Goal: Complete application form: Complete application form

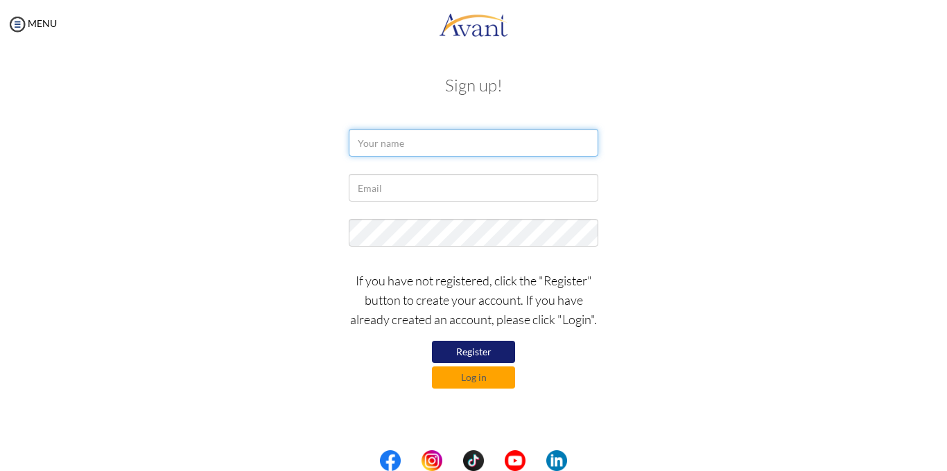
click at [394, 140] on input "text" at bounding box center [473, 143] width 249 height 28
type input "alien"
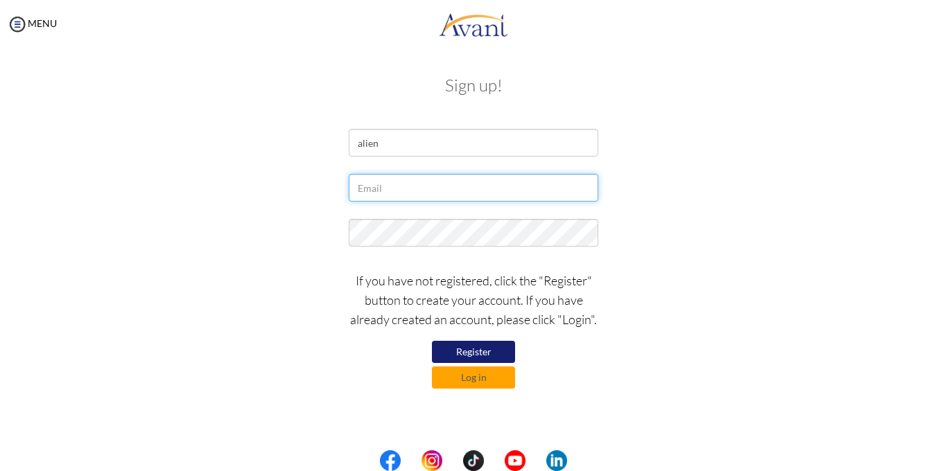
click at [377, 195] on input "text" at bounding box center [473, 188] width 249 height 28
type input "[EMAIL_ADDRESS][DOMAIN_NAME]"
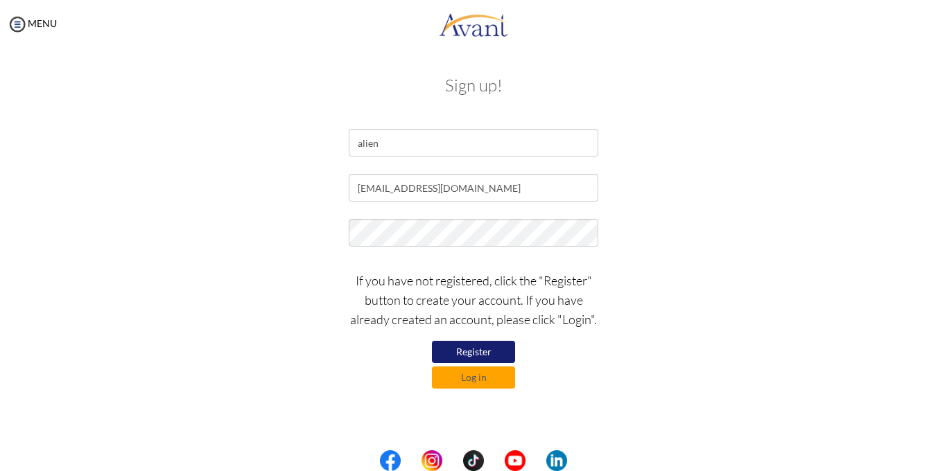
click at [466, 355] on button "Register" at bounding box center [473, 352] width 83 height 22
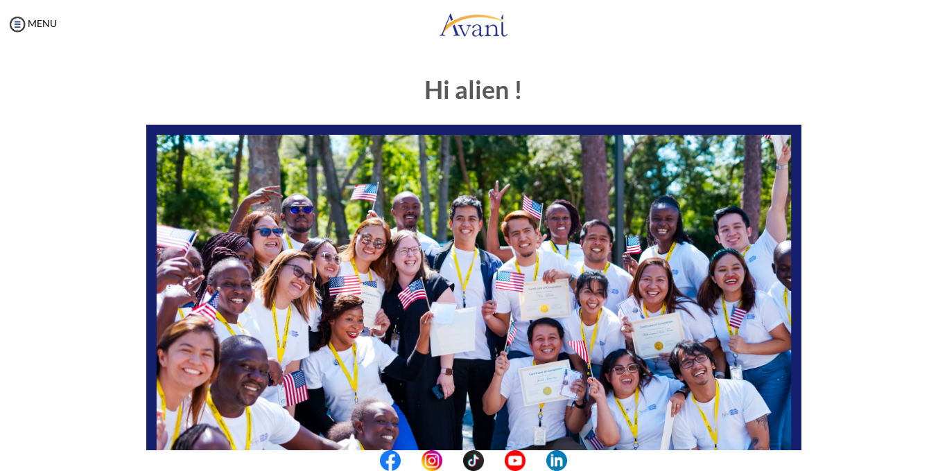
scroll to position [299, 0]
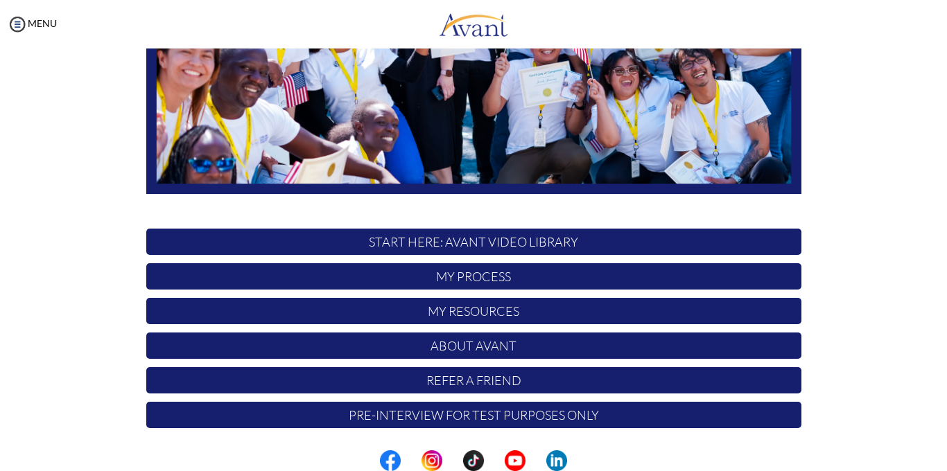
click at [514, 277] on p "My Process" at bounding box center [473, 276] width 655 height 26
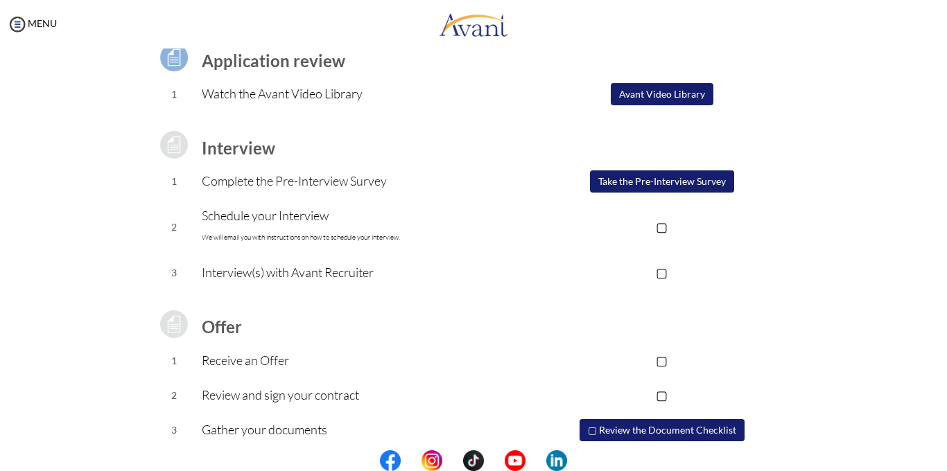
scroll to position [159, 0]
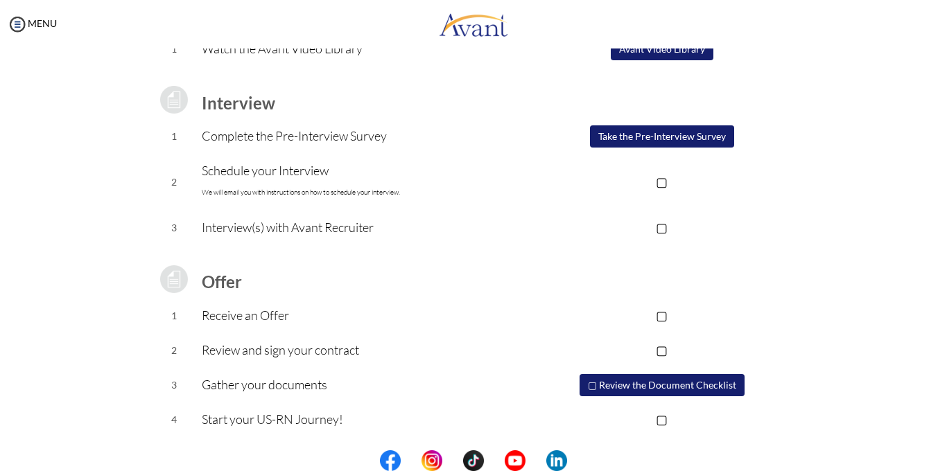
click at [644, 134] on button "Take the Pre-Interview Survey" at bounding box center [662, 136] width 144 height 22
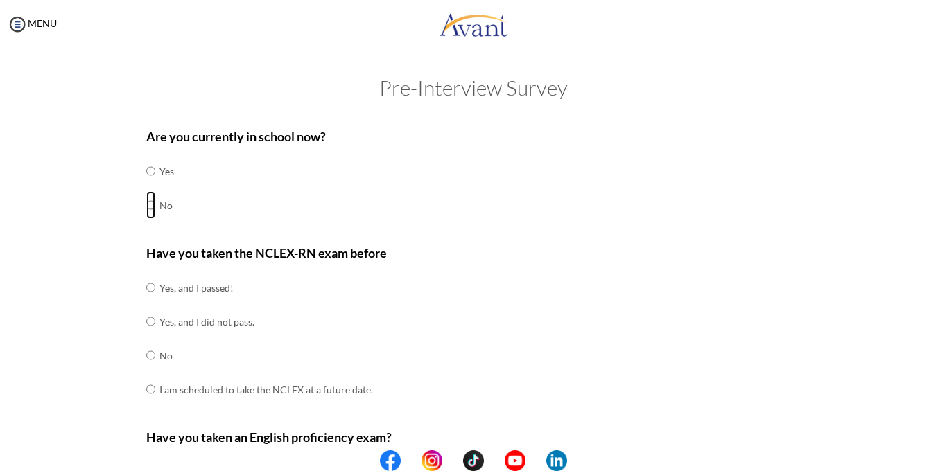
click at [152, 185] on input "radio" at bounding box center [150, 171] width 9 height 28
radio input "true"
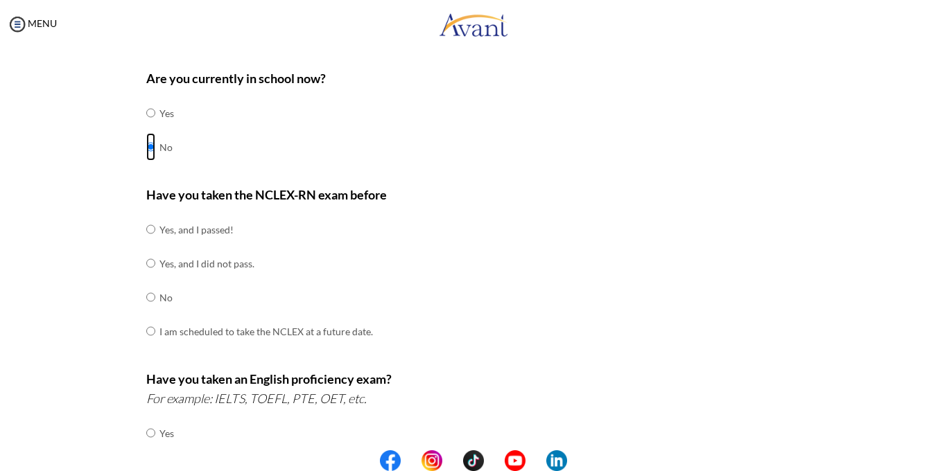
scroll to position [69, 0]
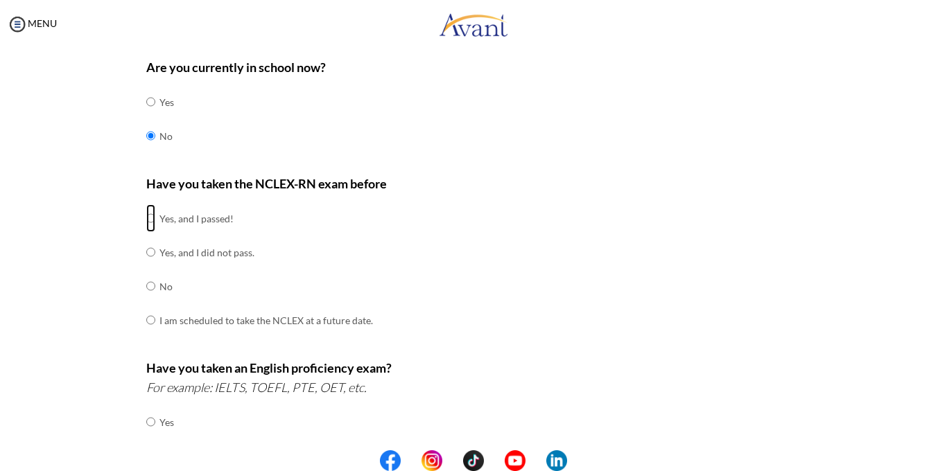
click at [148, 218] on input "radio" at bounding box center [150, 218] width 9 height 28
radio input "true"
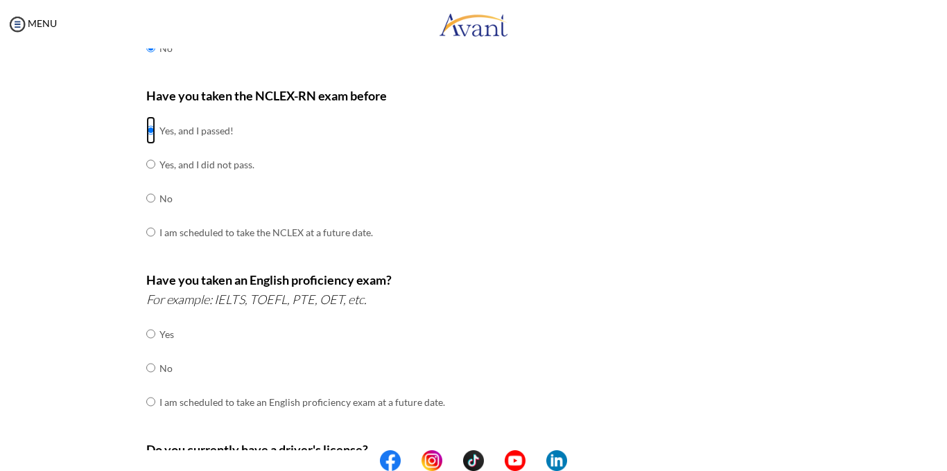
scroll to position [166, 0]
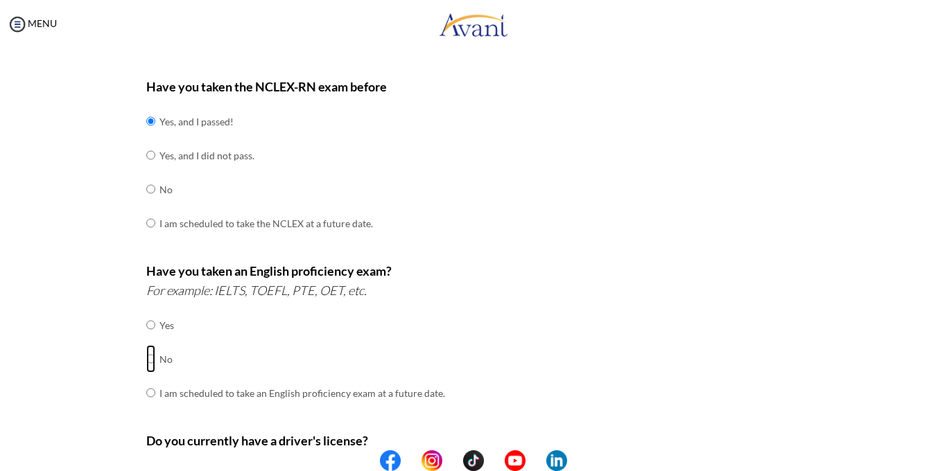
click at [151, 339] on input "radio" at bounding box center [150, 325] width 9 height 28
radio input "true"
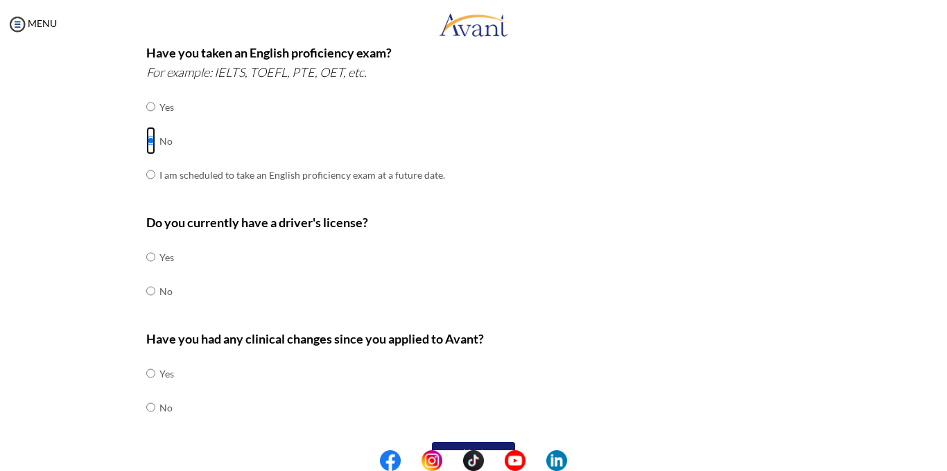
scroll to position [389, 0]
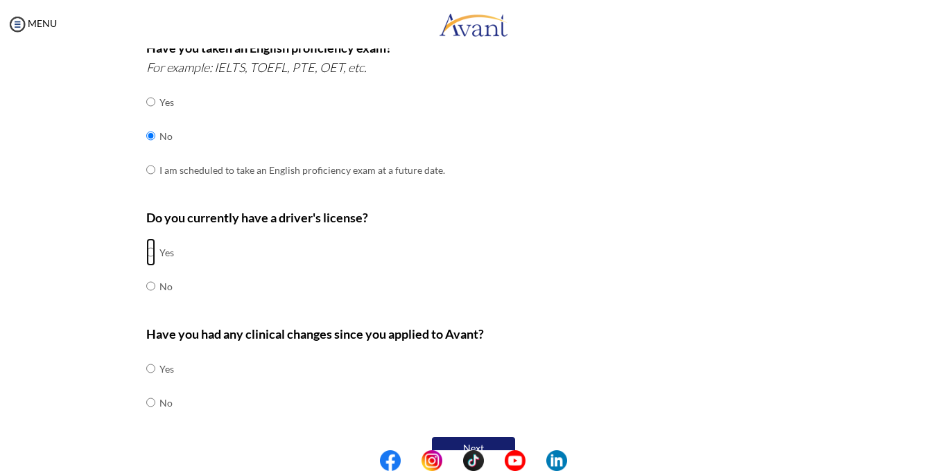
click at [149, 255] on input "radio" at bounding box center [150, 252] width 9 height 28
radio input "true"
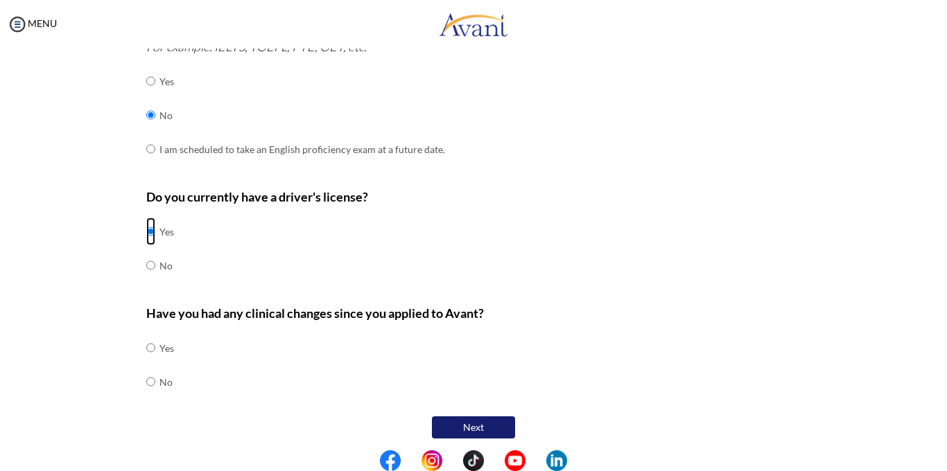
scroll to position [416, 0]
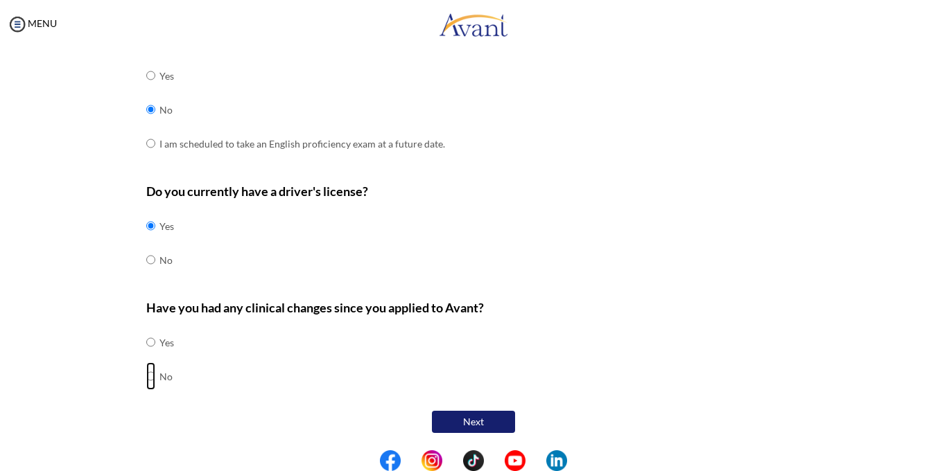
click at [147, 356] on input "radio" at bounding box center [150, 342] width 9 height 28
radio input "true"
click at [480, 418] on button "Next" at bounding box center [473, 422] width 83 height 22
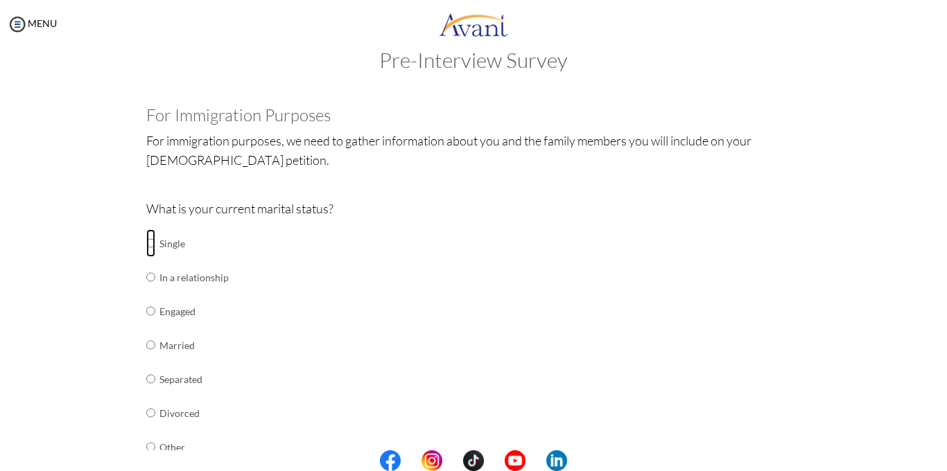
click at [150, 248] on input "radio" at bounding box center [150, 243] width 9 height 28
radio input "true"
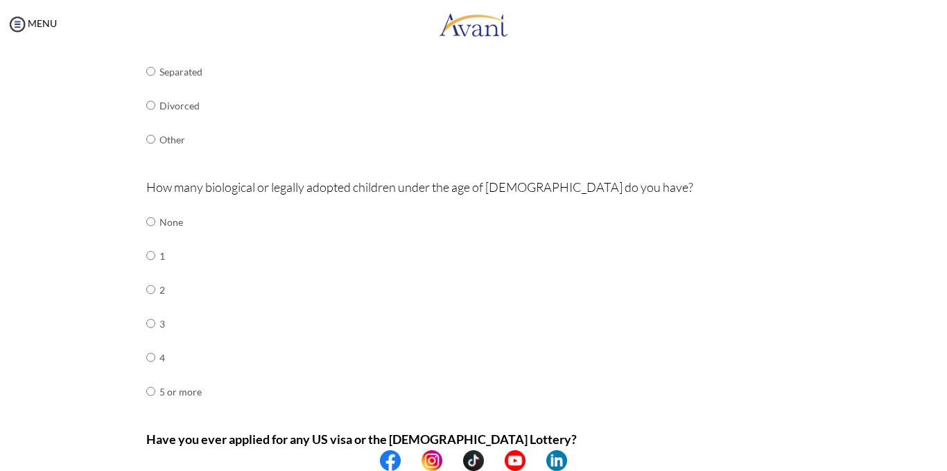
scroll to position [341, 0]
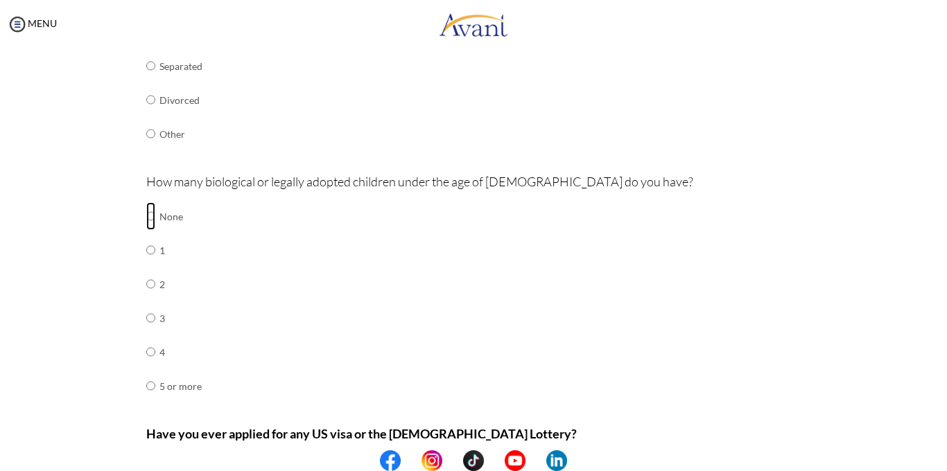
click at [147, 218] on input "radio" at bounding box center [150, 216] width 9 height 28
radio input "true"
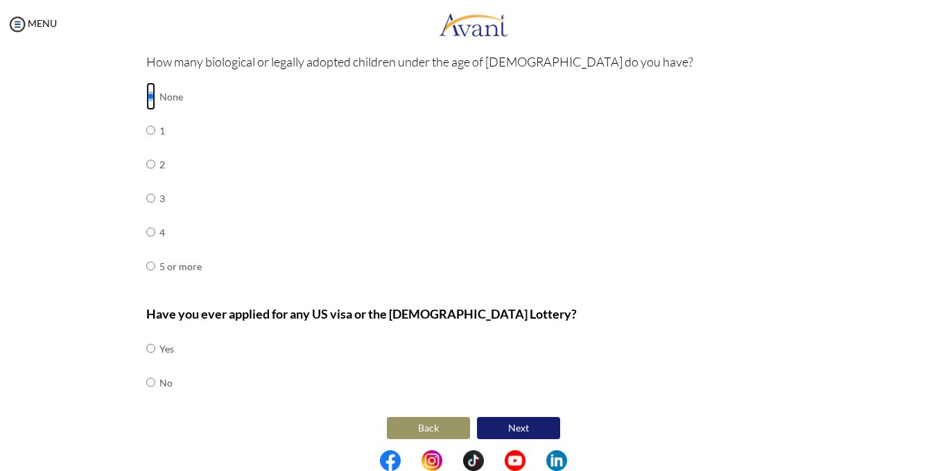
scroll to position [467, 0]
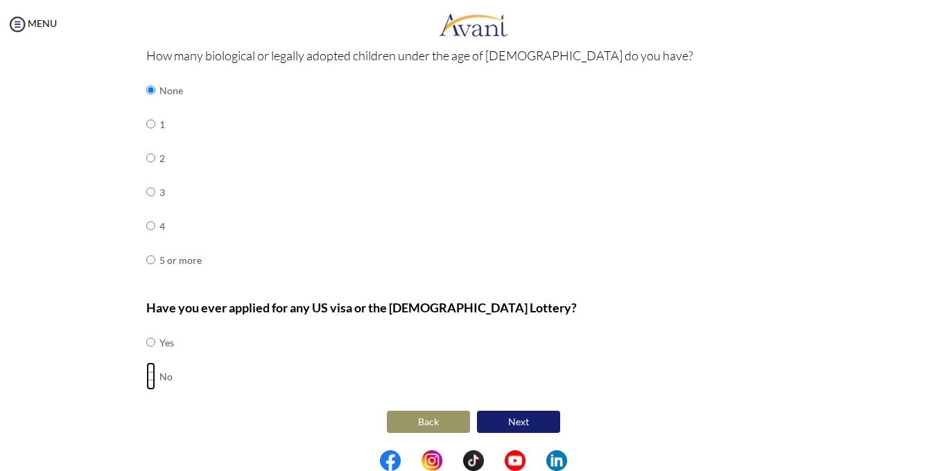
click at [150, 356] on input "radio" at bounding box center [150, 342] width 9 height 28
radio input "true"
click at [509, 423] on button "Next" at bounding box center [518, 422] width 83 height 22
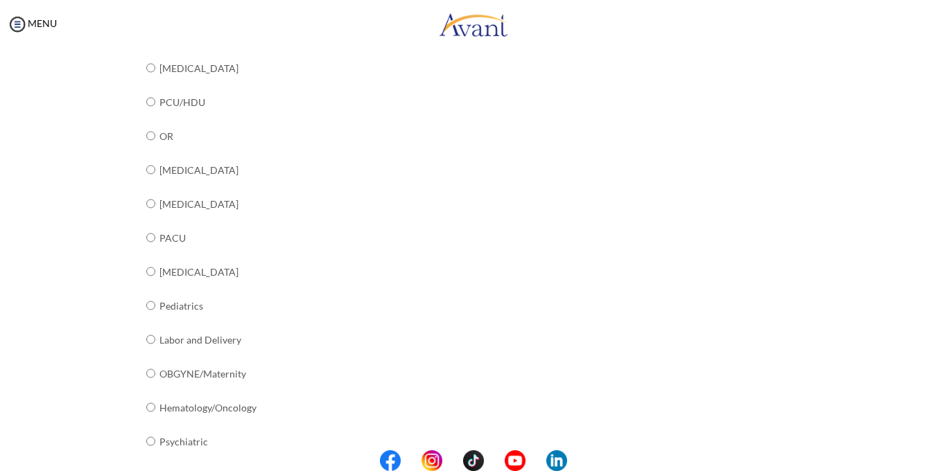
scroll to position [403, 0]
radio input "true"
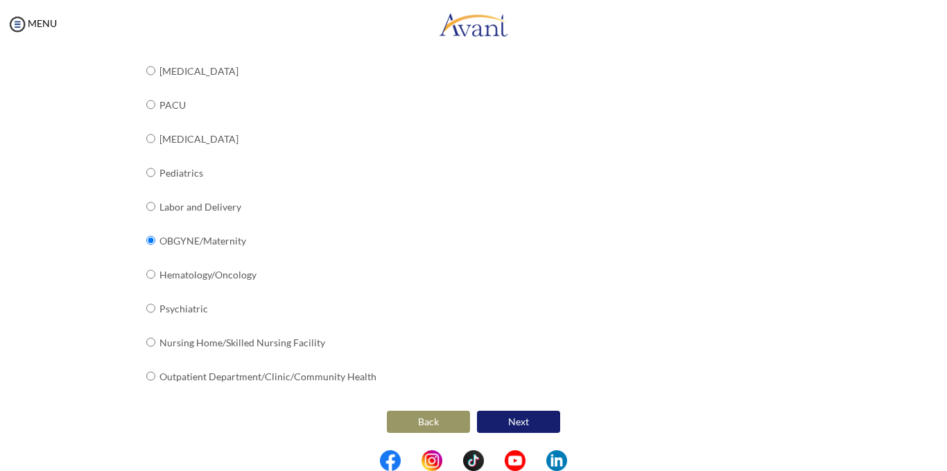
click at [507, 415] on button "Next" at bounding box center [518, 422] width 83 height 22
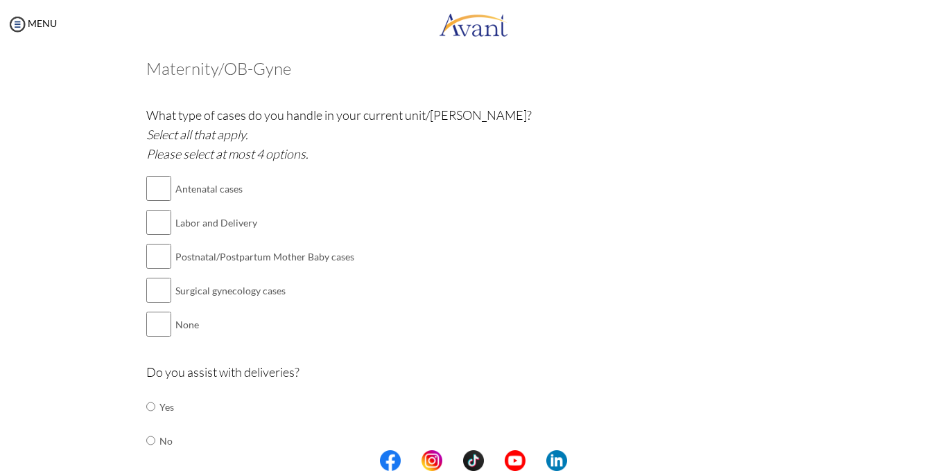
scroll to position [87, 0]
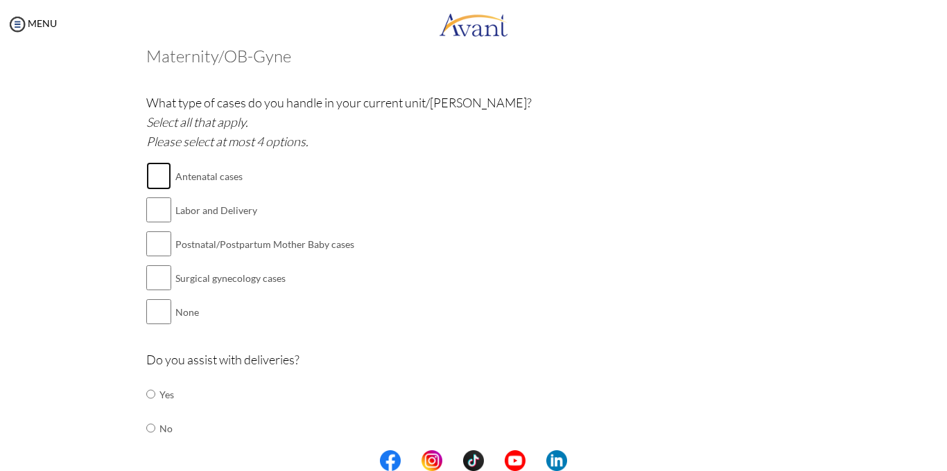
click at [165, 183] on input "checkbox" at bounding box center [158, 176] width 25 height 28
checkbox input "true"
click at [155, 286] on input "checkbox" at bounding box center [158, 278] width 25 height 28
checkbox input "true"
click at [159, 245] on input "checkbox" at bounding box center [158, 244] width 25 height 28
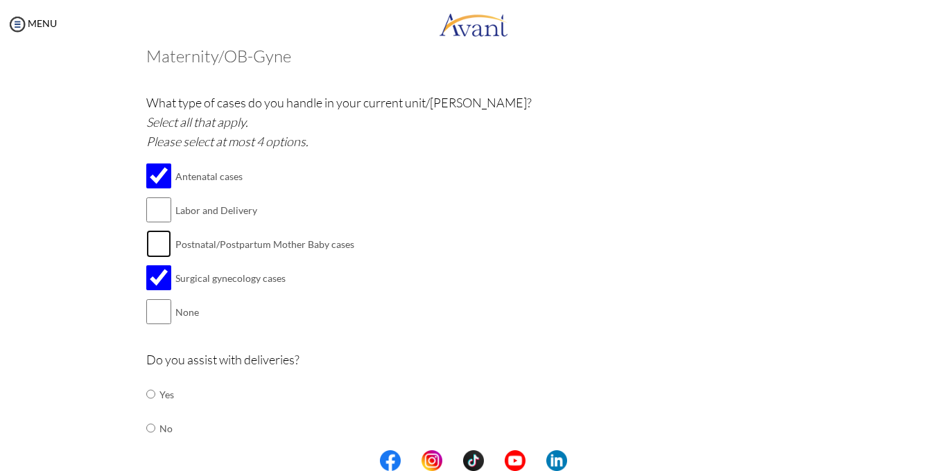
checkbox input "true"
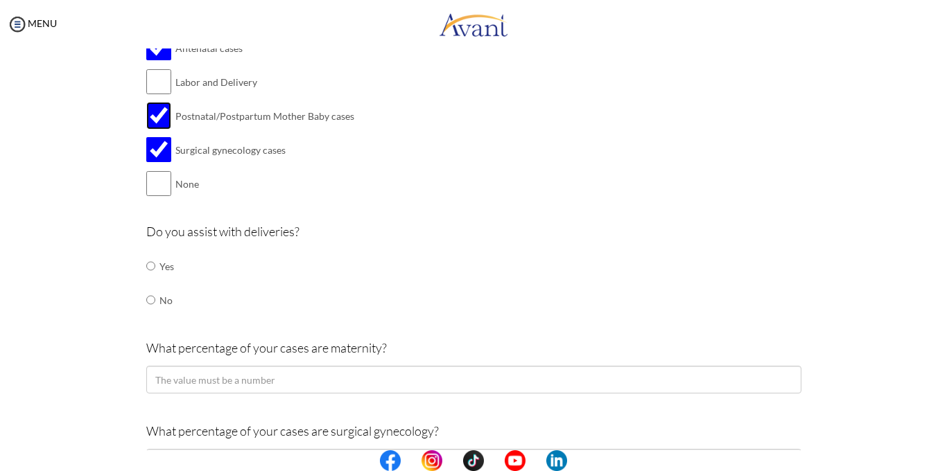
scroll to position [230, 0]
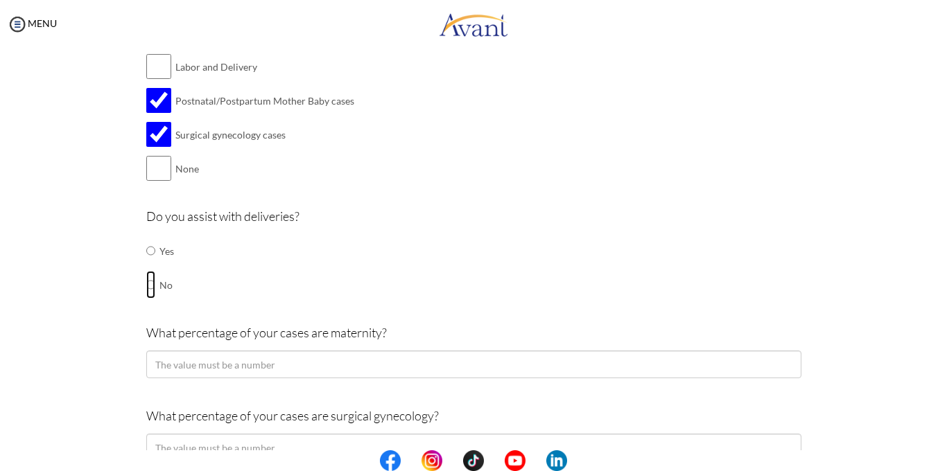
click at [150, 265] on input "radio" at bounding box center [150, 251] width 9 height 28
radio input "true"
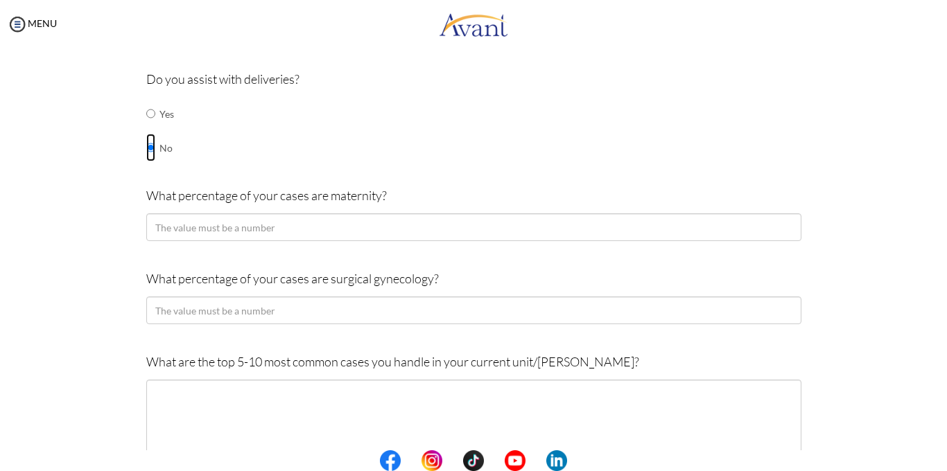
scroll to position [360, 0]
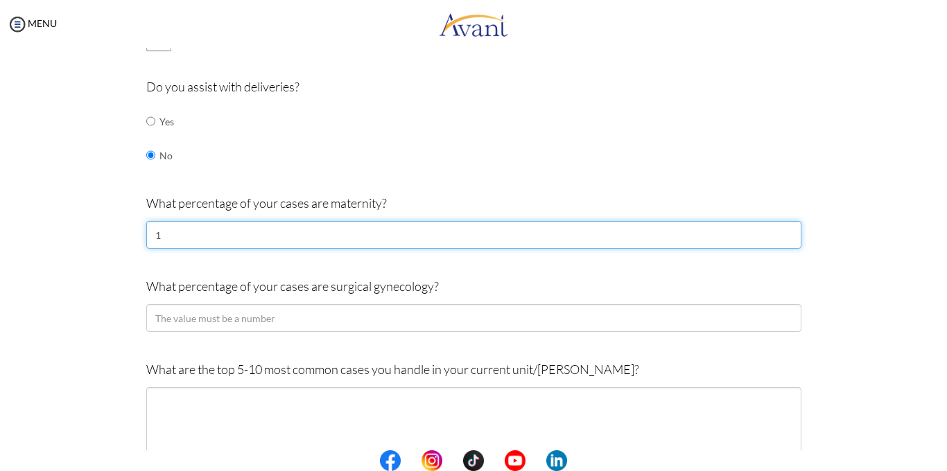
click at [787, 229] on input "1" at bounding box center [473, 235] width 655 height 28
click at [787, 238] on input "0" at bounding box center [473, 235] width 655 height 28
click at [787, 238] on input "-1" at bounding box center [473, 235] width 655 height 28
type input "-2"
click at [787, 238] on input "-2" at bounding box center [473, 235] width 655 height 28
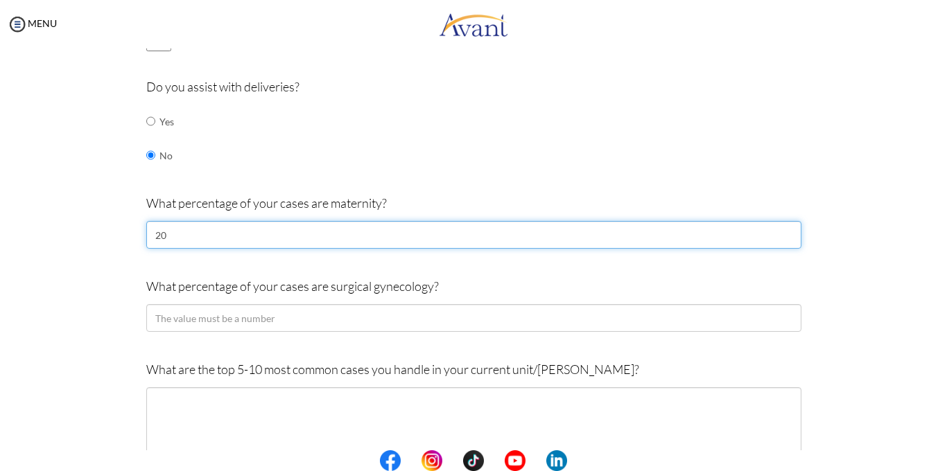
type input "20"
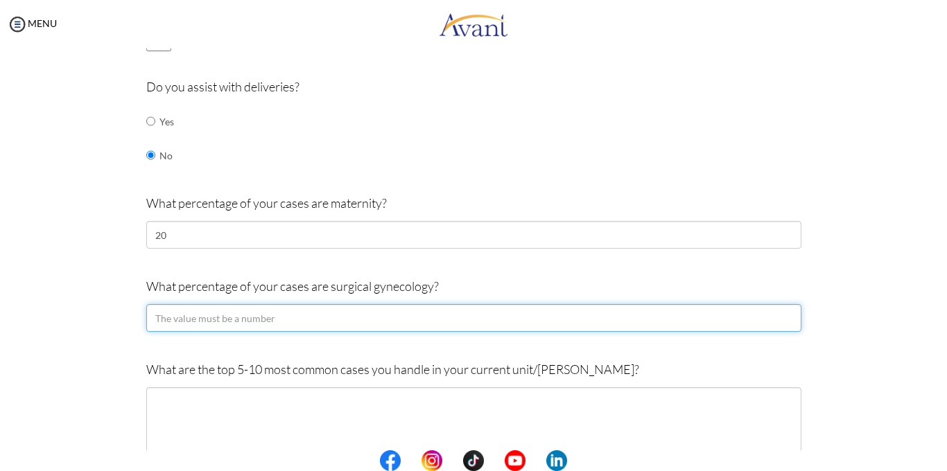
click at [214, 327] on input "number" at bounding box center [473, 318] width 655 height 28
click at [257, 319] on input "number" at bounding box center [473, 318] width 655 height 28
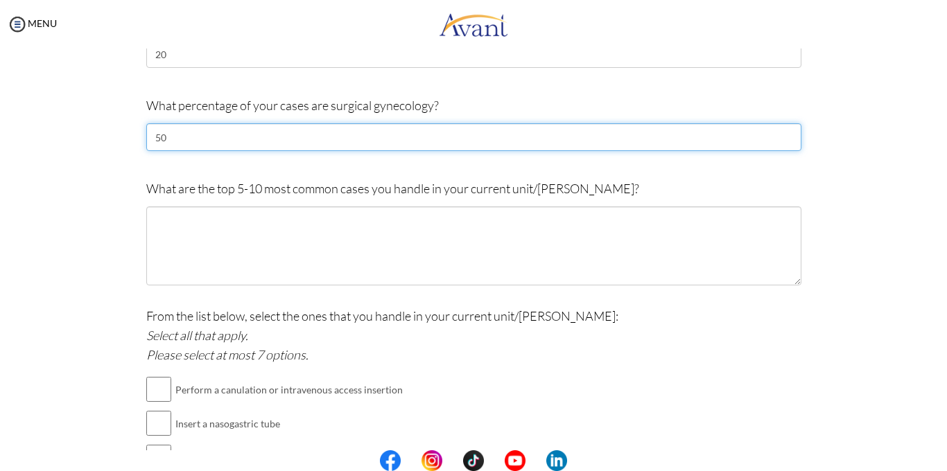
scroll to position [541, 0]
type input "50"
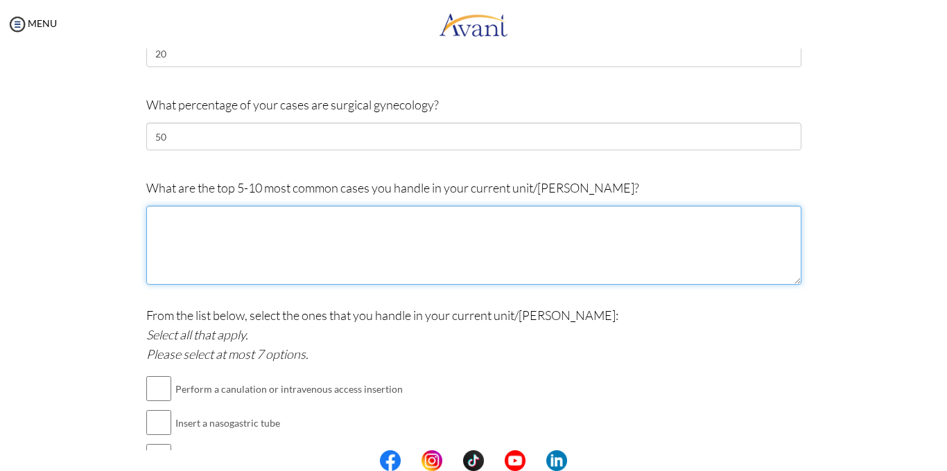
click at [275, 260] on textarea at bounding box center [473, 245] width 655 height 79
type textarea "e"
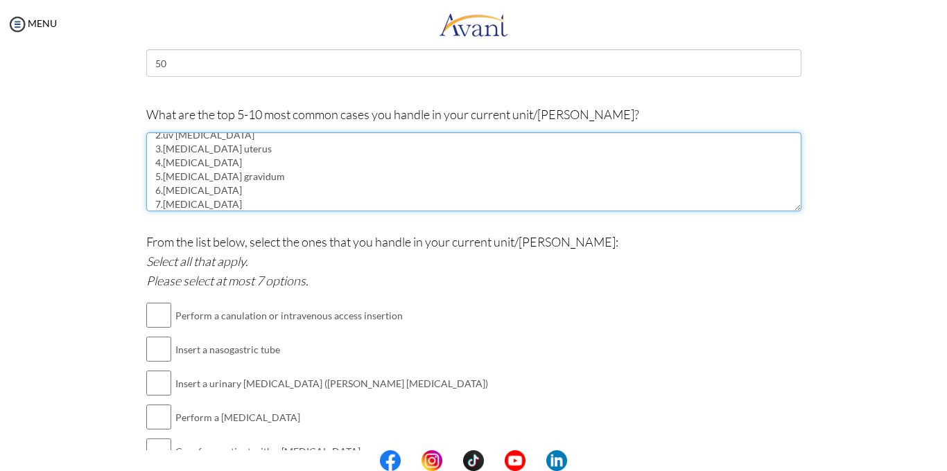
scroll to position [644, 0]
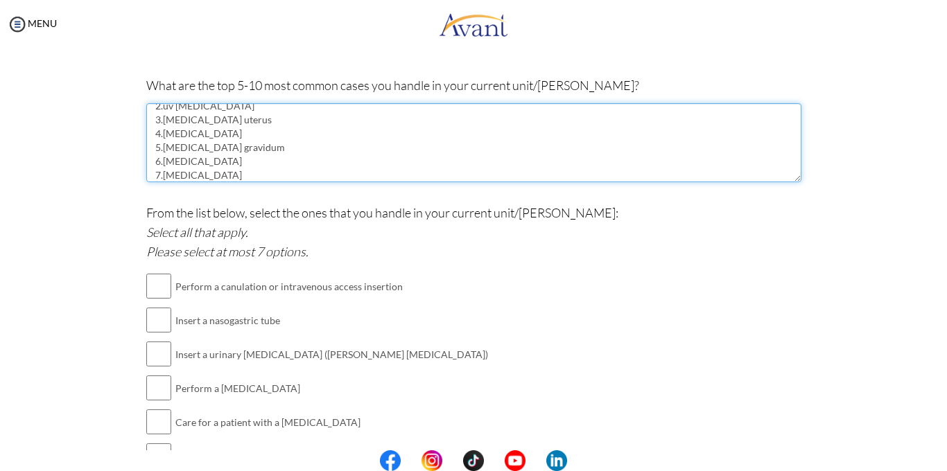
type textarea "1.[MEDICAL_DATA] 2.uv [MEDICAL_DATA] 3.[MEDICAL_DATA] uterus 4.[MEDICAL_DATA] 5…"
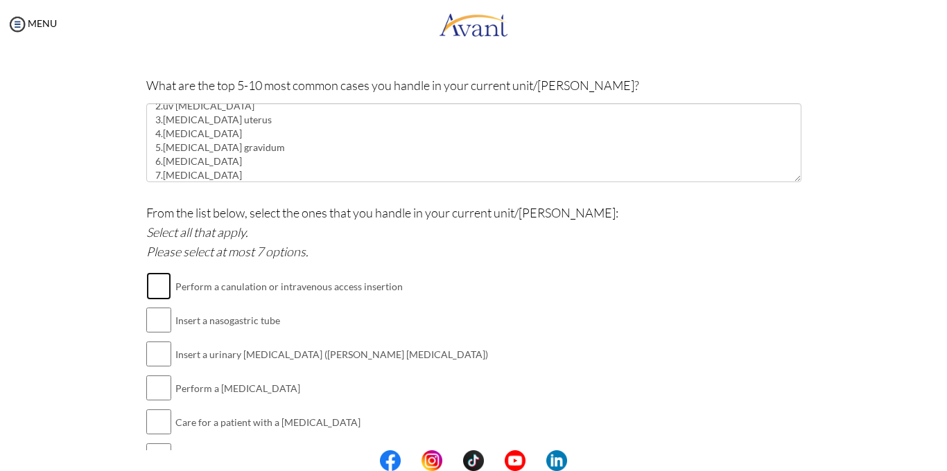
click at [157, 287] on input "checkbox" at bounding box center [158, 286] width 25 height 28
checkbox input "true"
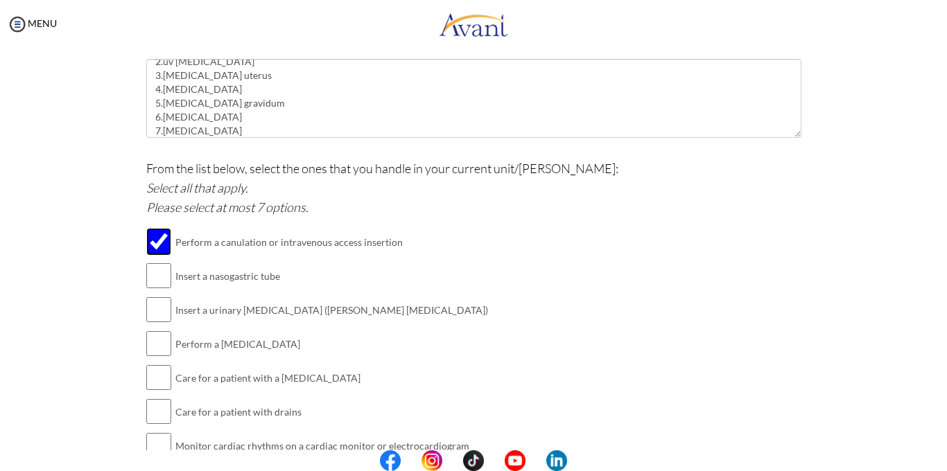
scroll to position [697, 0]
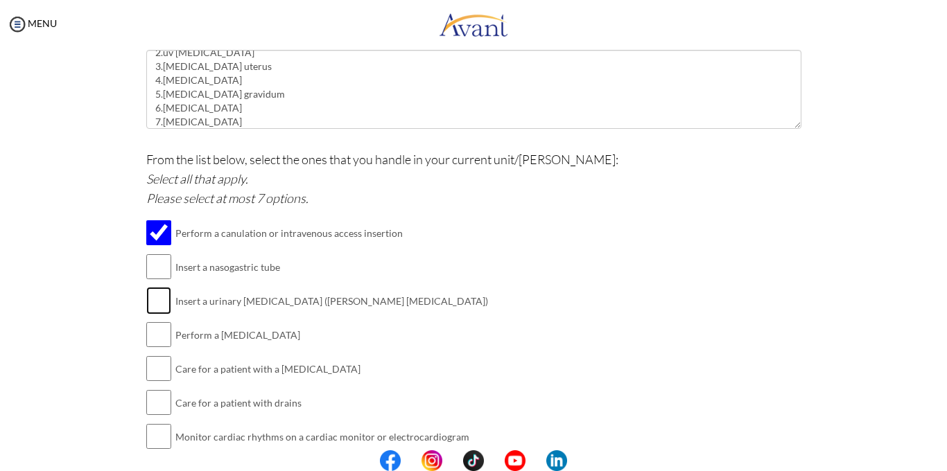
click at [155, 299] on input "checkbox" at bounding box center [158, 301] width 25 height 28
checkbox input "true"
click at [159, 337] on input "checkbox" at bounding box center [158, 335] width 25 height 28
checkbox input "true"
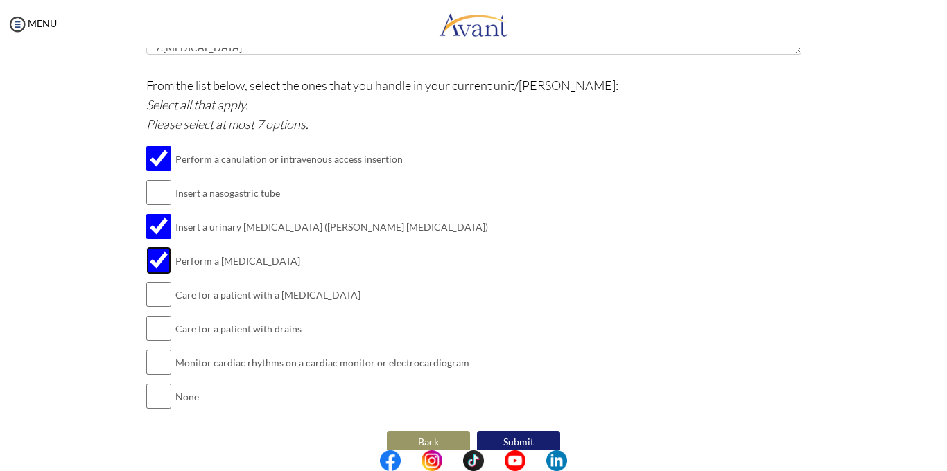
scroll to position [780, 0]
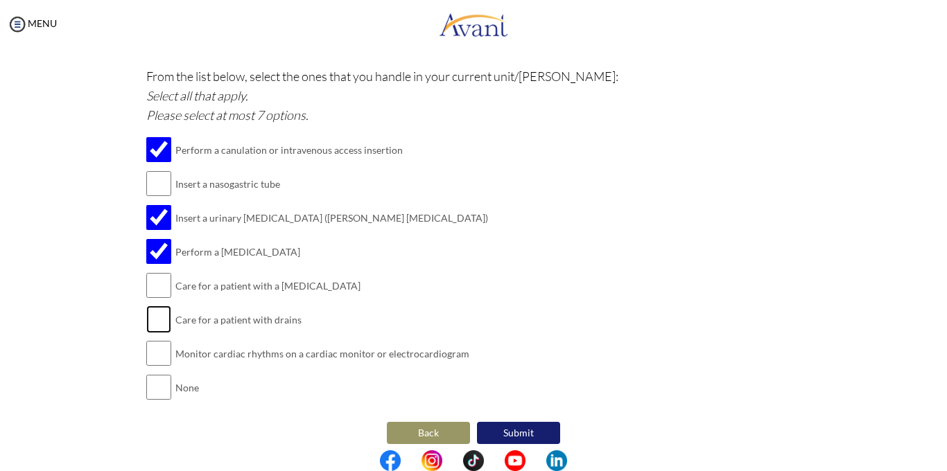
click at [159, 317] on input "checkbox" at bounding box center [158, 320] width 25 height 28
checkbox input "true"
click at [527, 432] on button "Submit" at bounding box center [518, 433] width 83 height 22
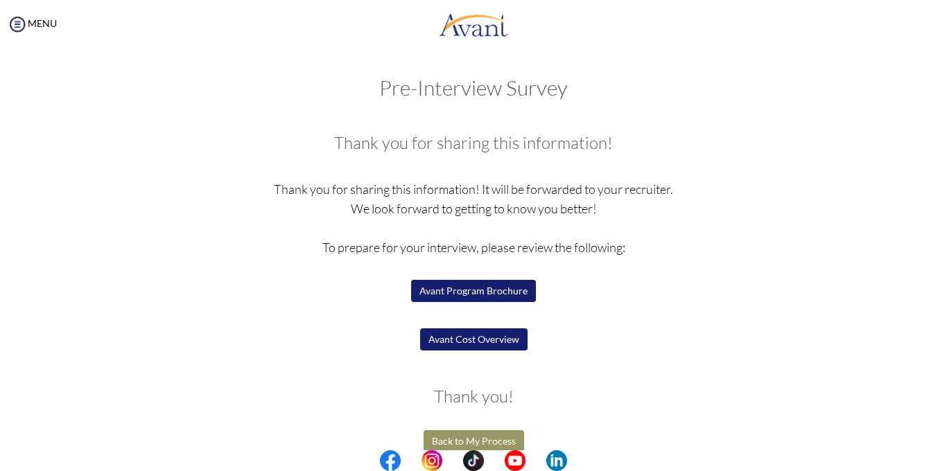
scroll to position [19, 0]
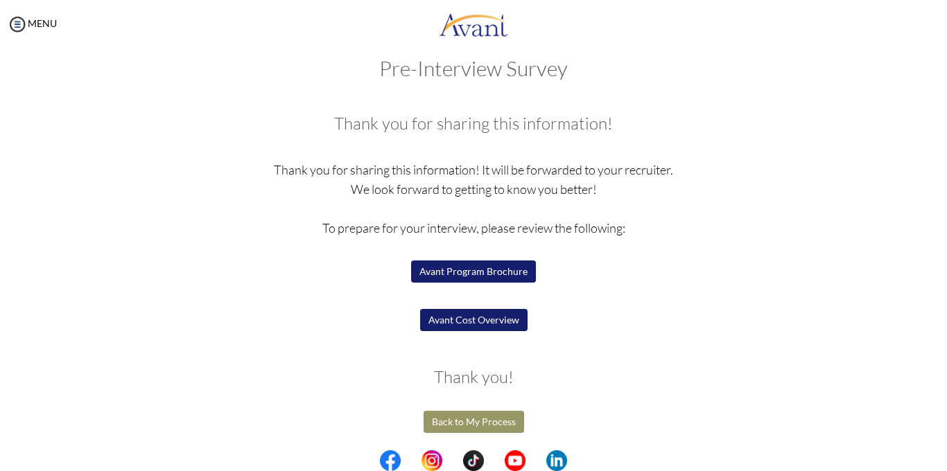
click at [459, 424] on button "Back to My Process" at bounding box center [473, 422] width 100 height 22
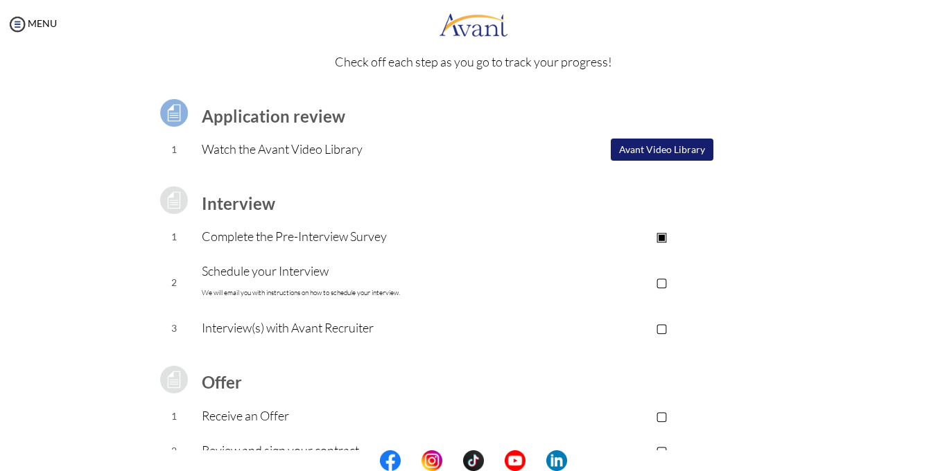
scroll to position [159, 0]
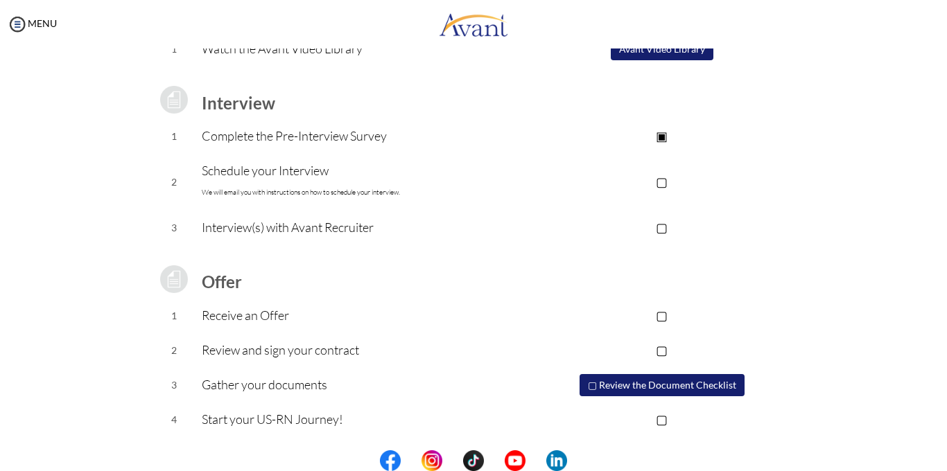
click at [643, 384] on button "▢ Review the Document Checklist" at bounding box center [661, 385] width 165 height 22
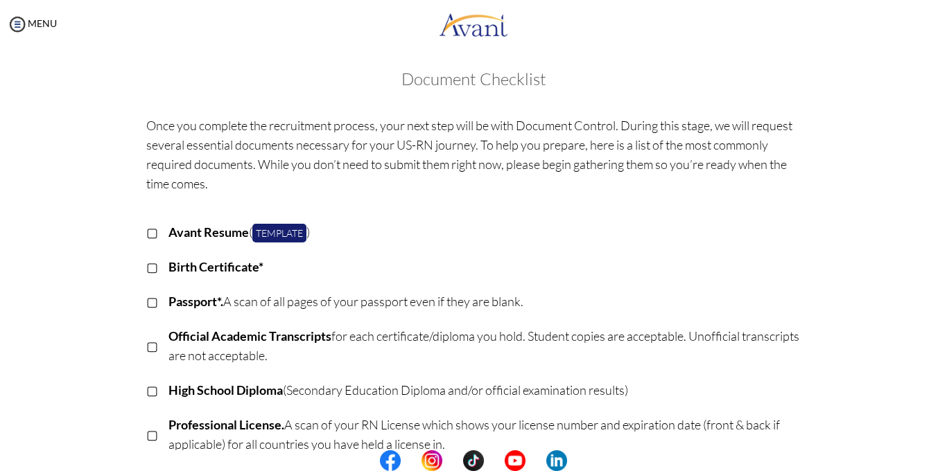
scroll to position [0, 0]
